Goal: Find specific page/section

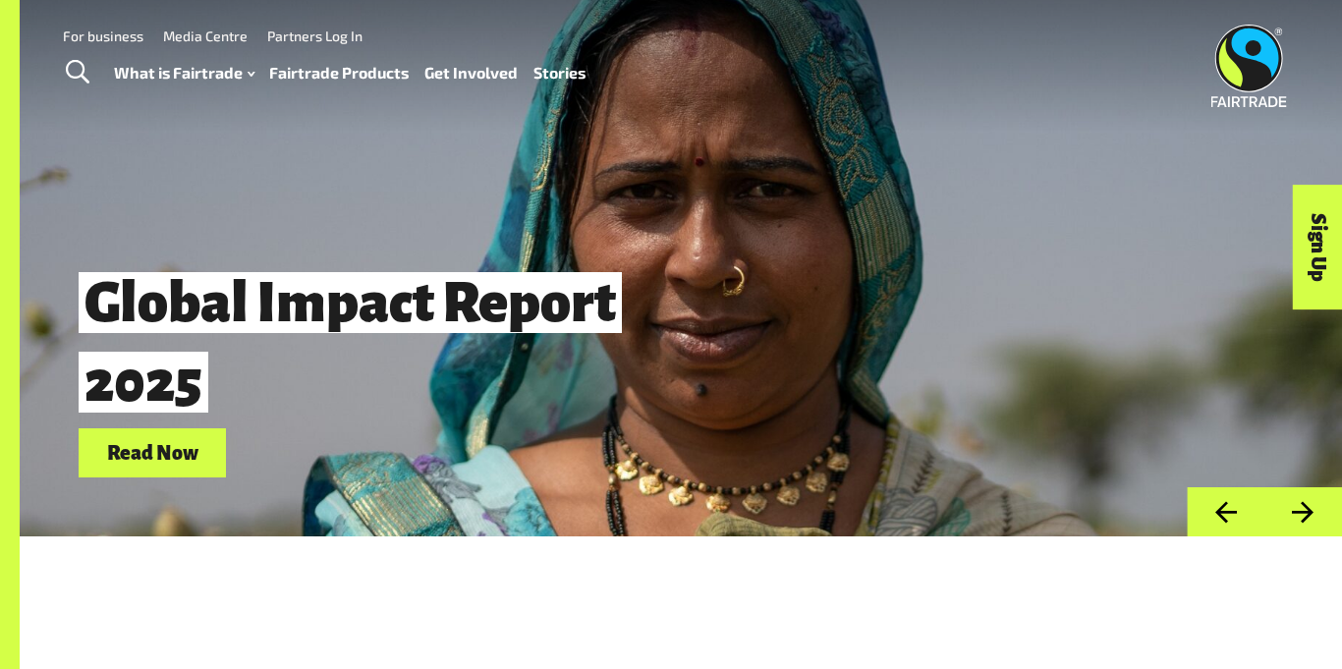
click at [98, 79] on link "Toggle Search" at bounding box center [77, 72] width 48 height 49
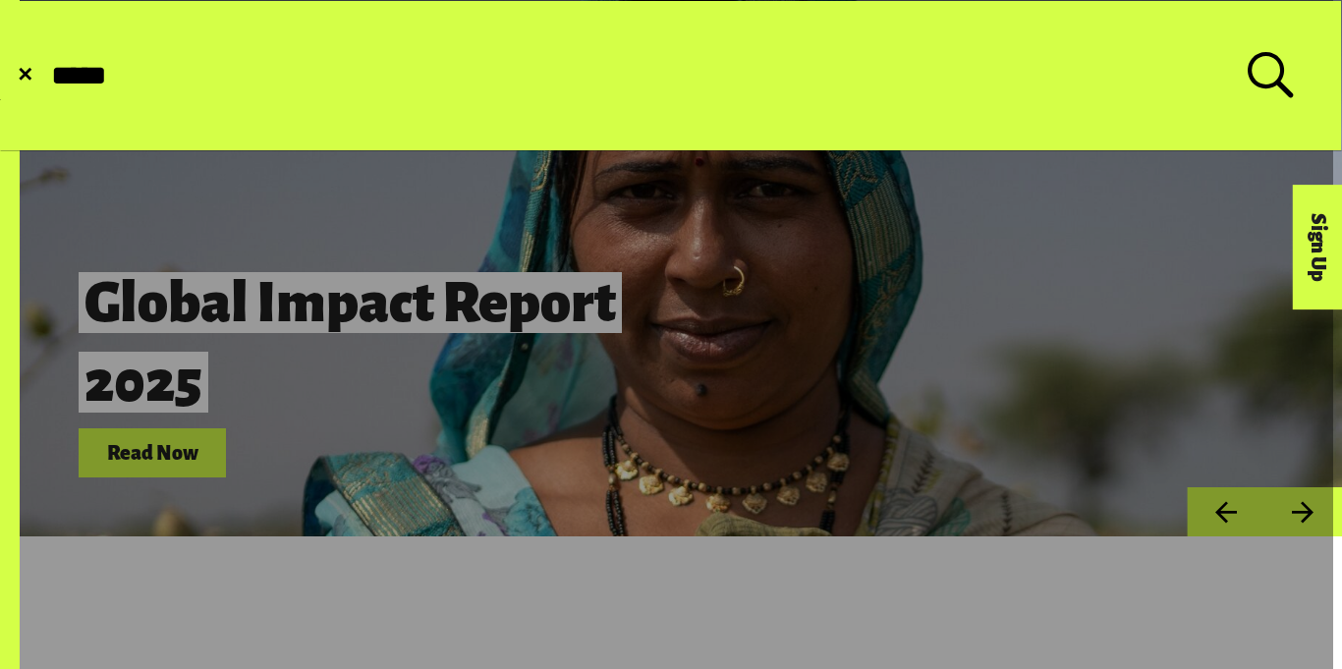
type input "*****"
click at [48, 76] on button "Submit Search" at bounding box center [48, 76] width 1 height 1
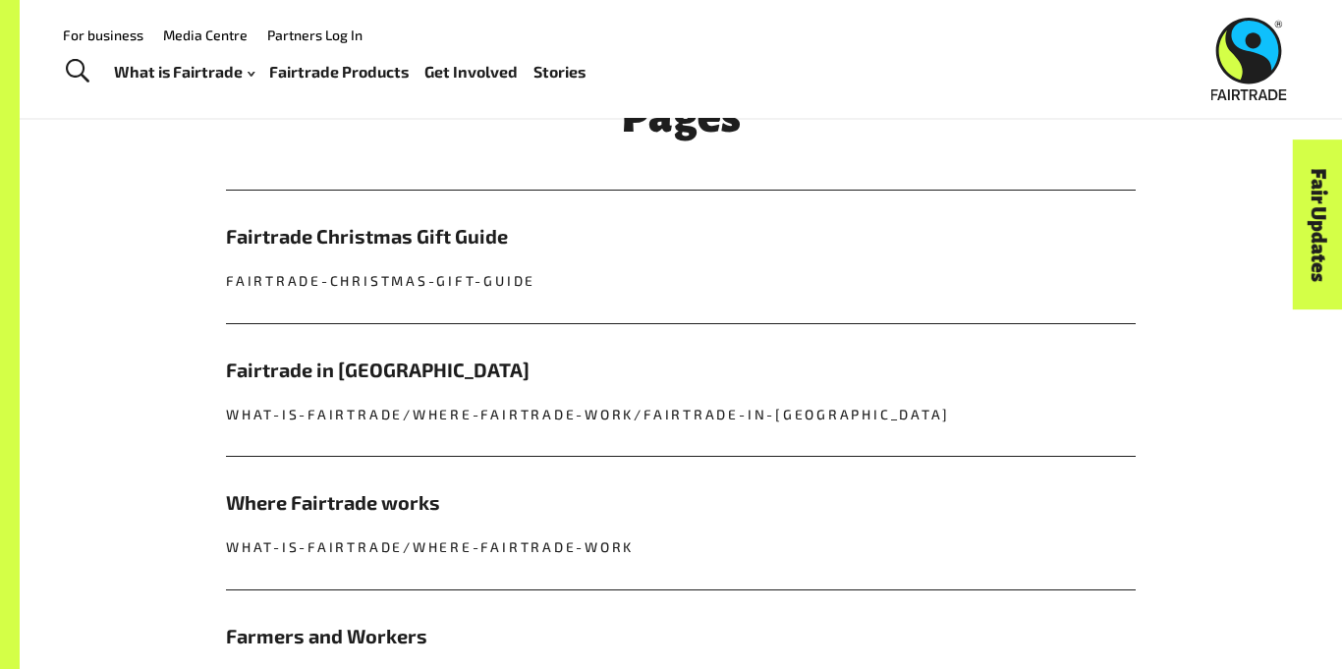
scroll to position [668, 0]
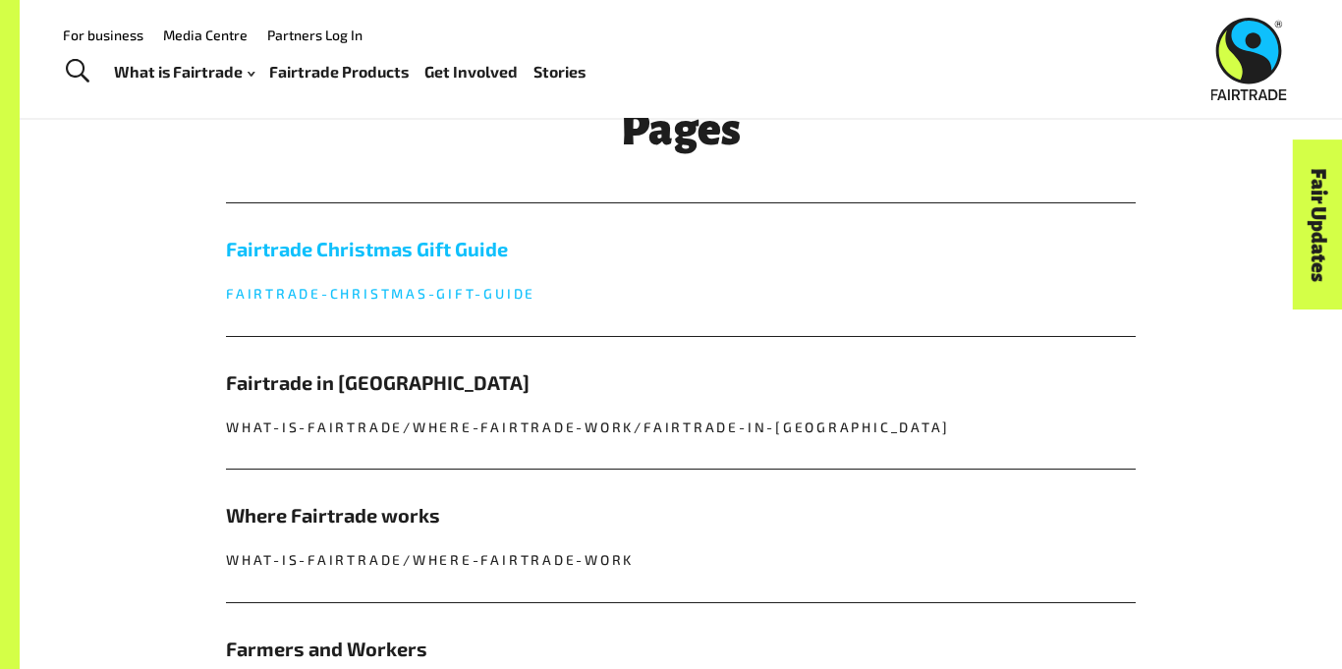
click at [431, 260] on h5 "Fairtrade Christmas Gift Guide" at bounding box center [681, 249] width 910 height 29
click at [427, 261] on h5 "Fairtrade Christmas Gift Guide" at bounding box center [681, 249] width 910 height 29
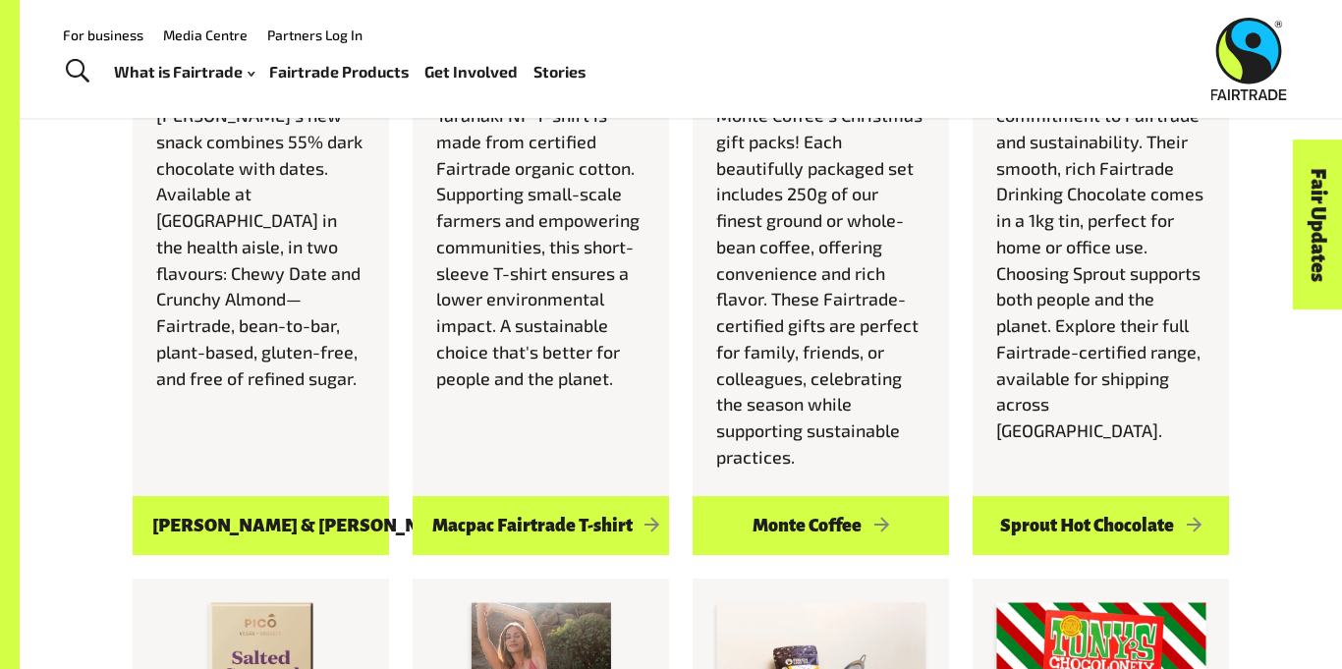
scroll to position [1527, 0]
